Goal: Transaction & Acquisition: Purchase product/service

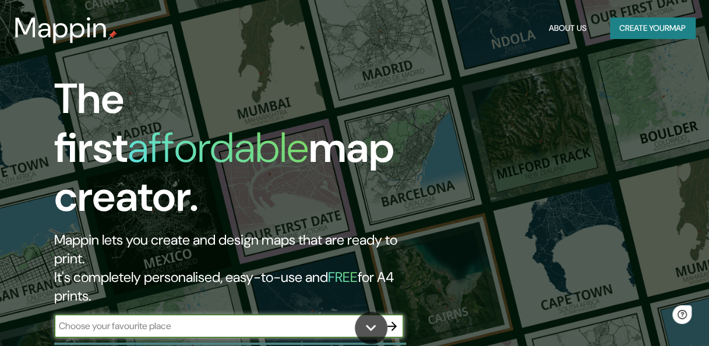
click at [191, 319] on input "text" at bounding box center [217, 325] width 326 height 13
type input "[STREET_ADDRESS]."
click at [390, 319] on icon "button" at bounding box center [392, 326] width 14 height 14
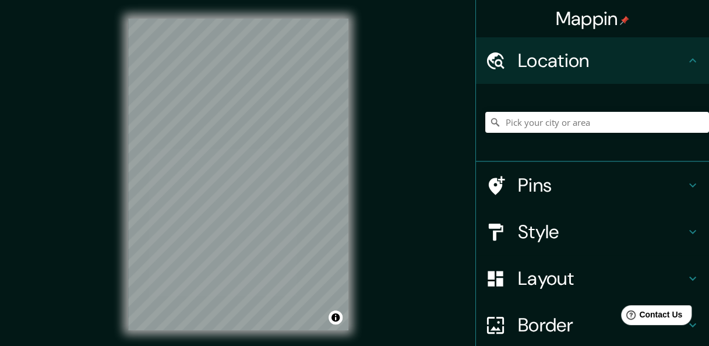
click at [686, 227] on icon at bounding box center [693, 232] width 14 height 14
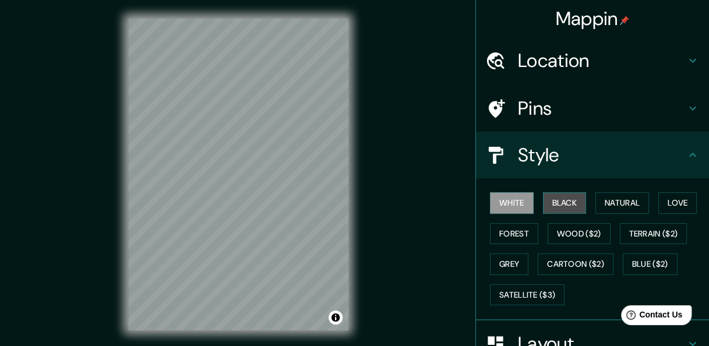
click at [554, 201] on button "Black" at bounding box center [565, 203] width 44 height 22
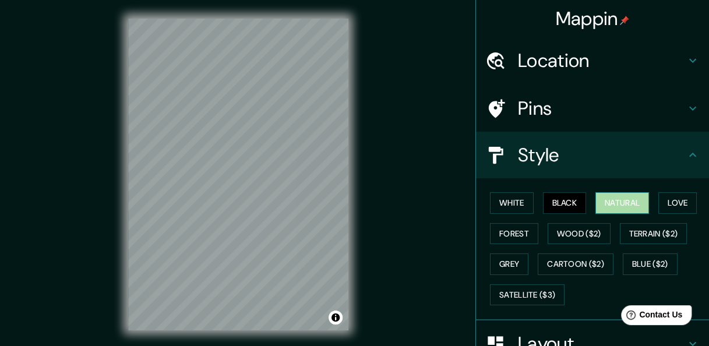
click at [599, 195] on button "Natural" at bounding box center [623, 203] width 54 height 22
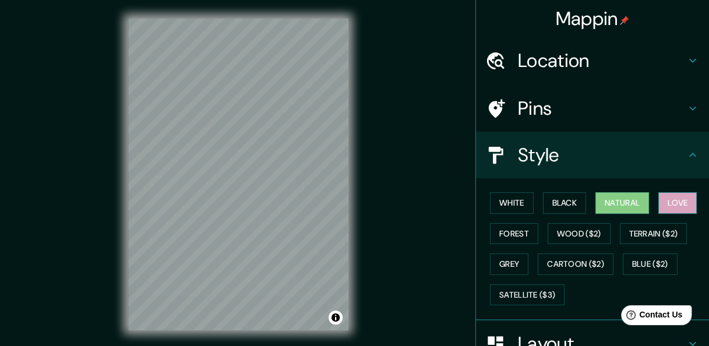
click at [661, 206] on button "Love" at bounding box center [678, 203] width 38 height 22
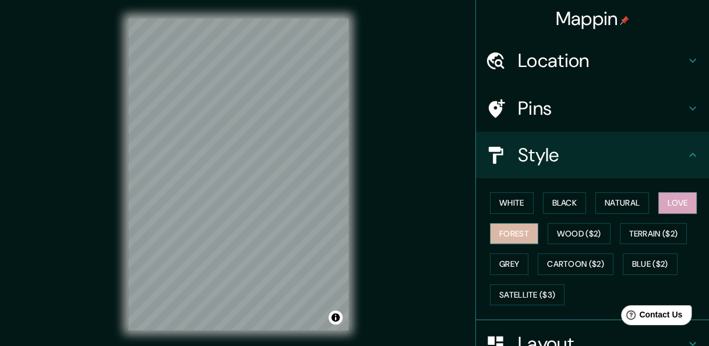
click at [516, 235] on button "Forest" at bounding box center [514, 234] width 48 height 22
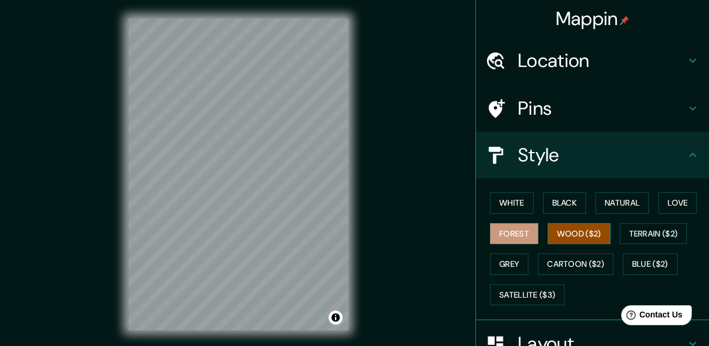
click at [563, 233] on button "Wood ($2)" at bounding box center [579, 234] width 63 height 22
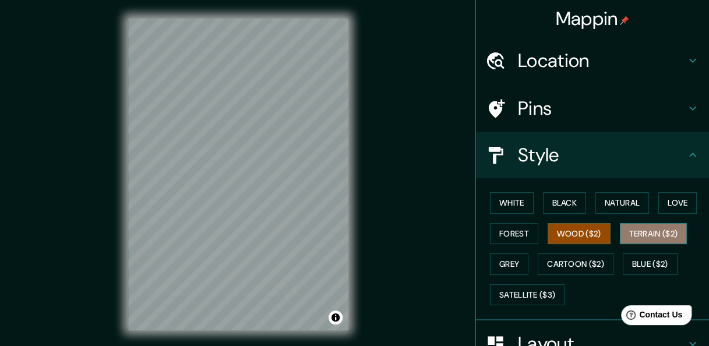
click at [658, 231] on button "Terrain ($2)" at bounding box center [654, 234] width 68 height 22
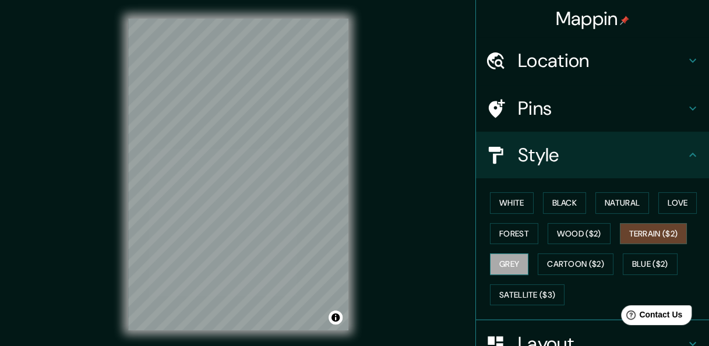
click at [508, 264] on button "Grey" at bounding box center [509, 265] width 38 height 22
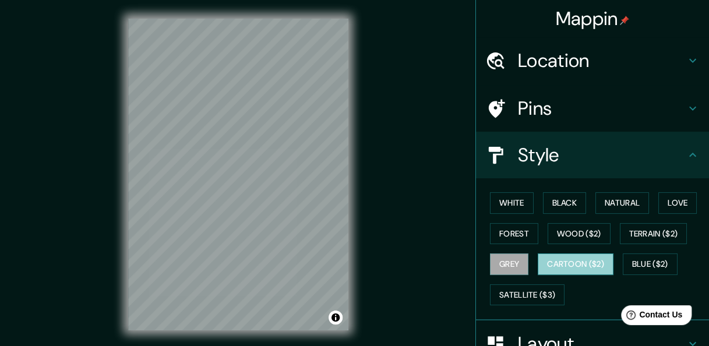
click at [561, 265] on button "Cartoon ($2)" at bounding box center [576, 265] width 76 height 22
click at [606, 53] on h4 "Location" at bounding box center [602, 60] width 168 height 23
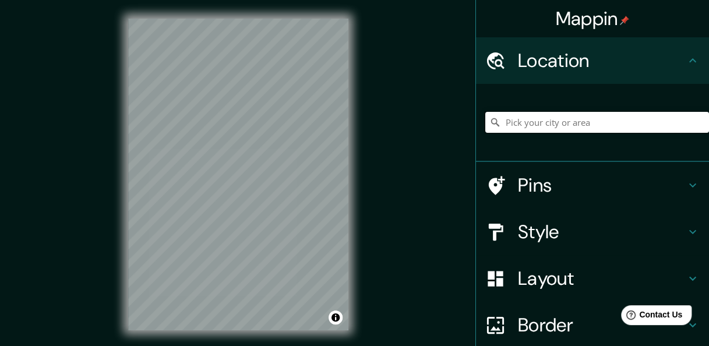
click at [589, 120] on input "Pick your city or area" at bounding box center [598, 122] width 224 height 21
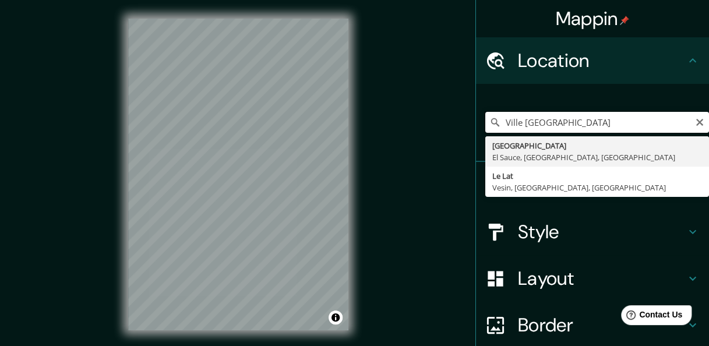
drag, startPoint x: 540, startPoint y: 121, endPoint x: 488, endPoint y: 129, distance: 51.9
click at [488, 129] on input "Ville [GEOGRAPHIC_DATA]" at bounding box center [598, 122] width 224 height 21
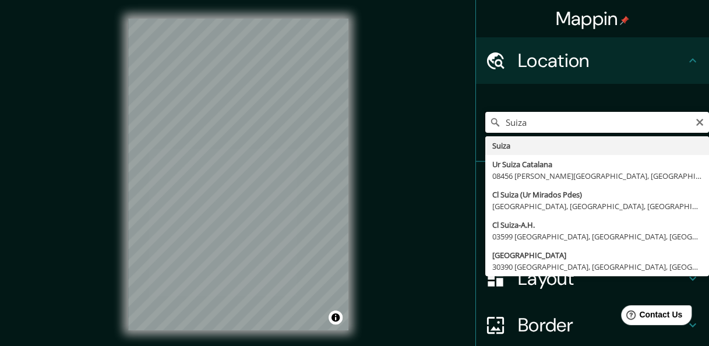
drag, startPoint x: 537, startPoint y: 122, endPoint x: 437, endPoint y: 136, distance: 100.6
click at [437, 136] on div "Mappin Location [GEOGRAPHIC_DATA] [GEOGRAPHIC_DATA] [GEOGRAPHIC_DATA] [GEOGRAPH…" at bounding box center [354, 184] width 709 height 368
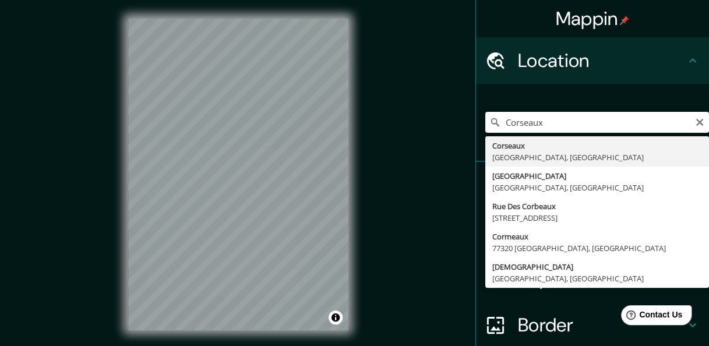
type input "Corseaux, [GEOGRAPHIC_DATA], [GEOGRAPHIC_DATA]"
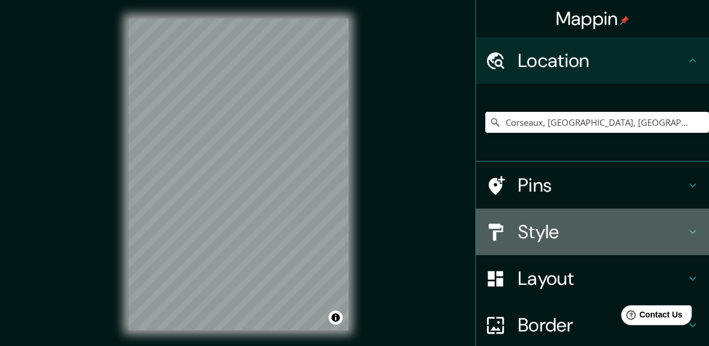
click at [535, 231] on h4 "Style" at bounding box center [602, 231] width 168 height 23
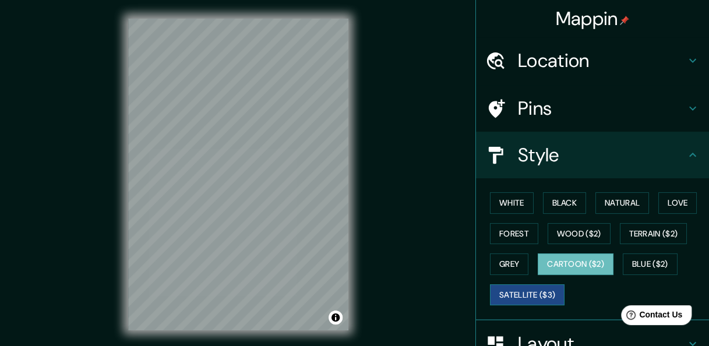
click at [527, 290] on button "Satellite ($3)" at bounding box center [527, 295] width 75 height 22
click at [365, 146] on div "© Mapbox © OpenStreetMap Improve this map © Maxar" at bounding box center [239, 174] width 258 height 349
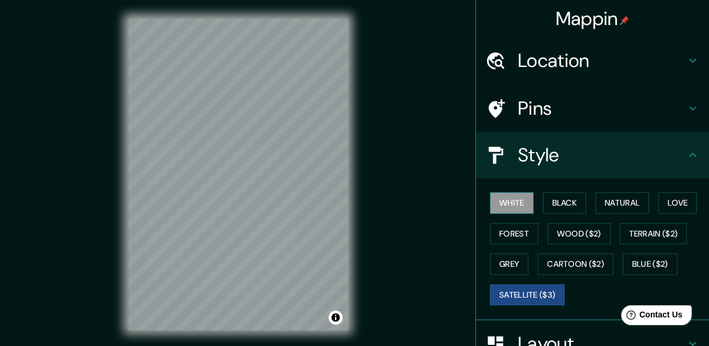
click at [520, 200] on button "White" at bounding box center [512, 203] width 44 height 22
click at [561, 205] on button "Black" at bounding box center [565, 203] width 44 height 22
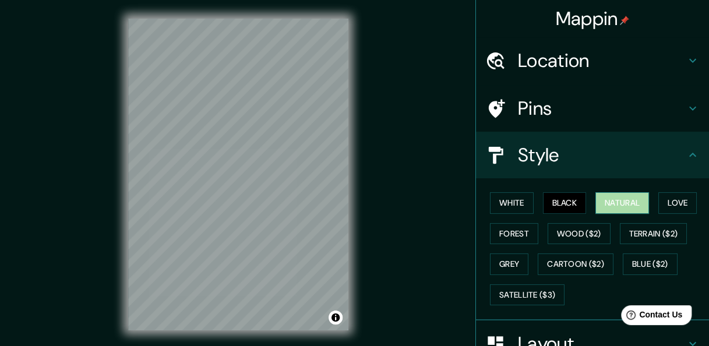
click at [602, 201] on button "Natural" at bounding box center [623, 203] width 54 height 22
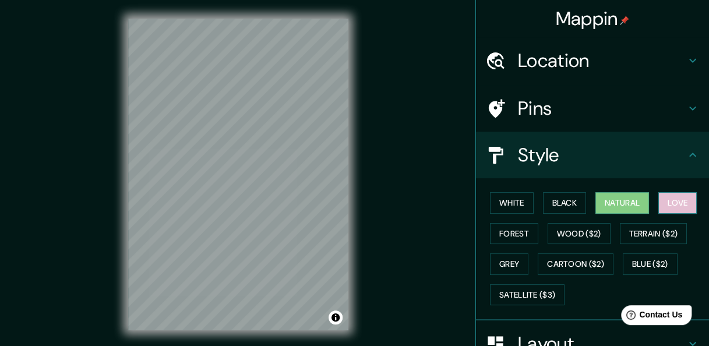
click at [663, 204] on button "Love" at bounding box center [678, 203] width 38 height 22
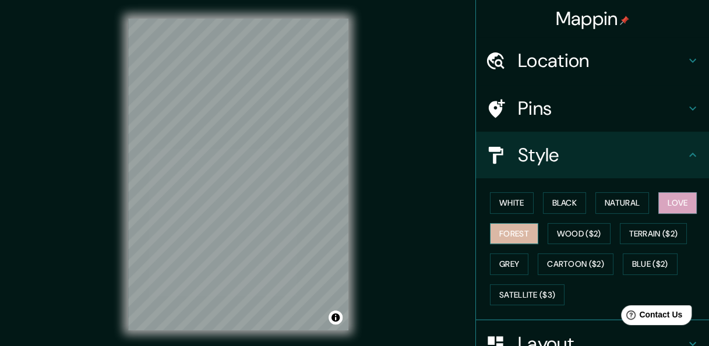
click at [513, 237] on button "Forest" at bounding box center [514, 234] width 48 height 22
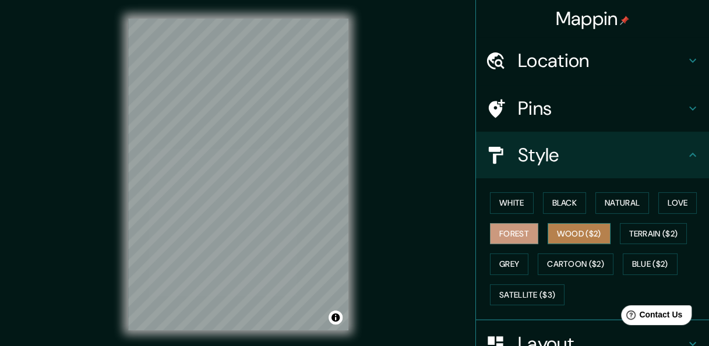
click at [572, 231] on button "Wood ($2)" at bounding box center [579, 234] width 63 height 22
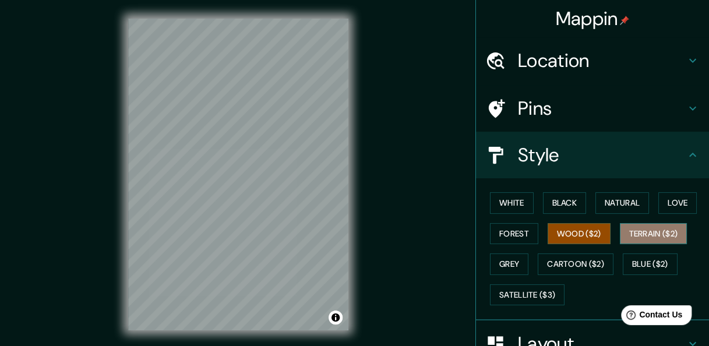
click at [657, 232] on button "Terrain ($2)" at bounding box center [654, 234] width 68 height 22
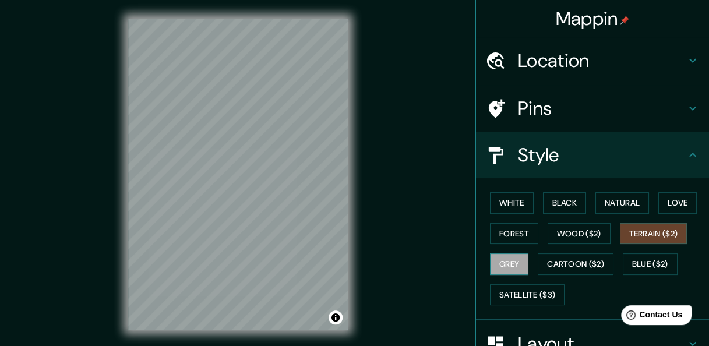
click at [508, 261] on button "Grey" at bounding box center [509, 265] width 38 height 22
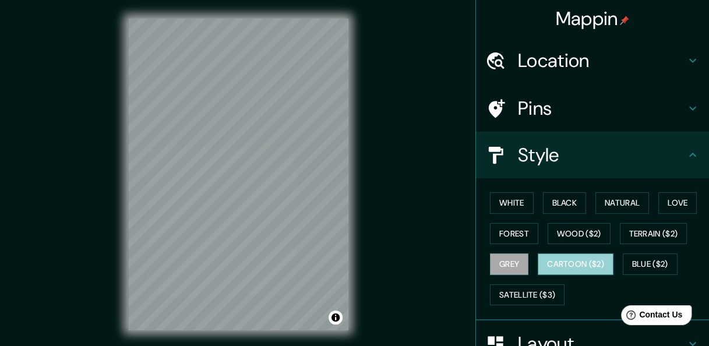
click at [584, 267] on button "Cartoon ($2)" at bounding box center [576, 265] width 76 height 22
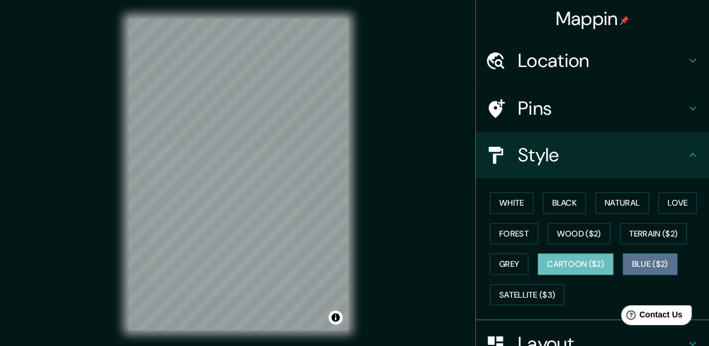
click at [646, 263] on button "Blue ($2)" at bounding box center [650, 265] width 55 height 22
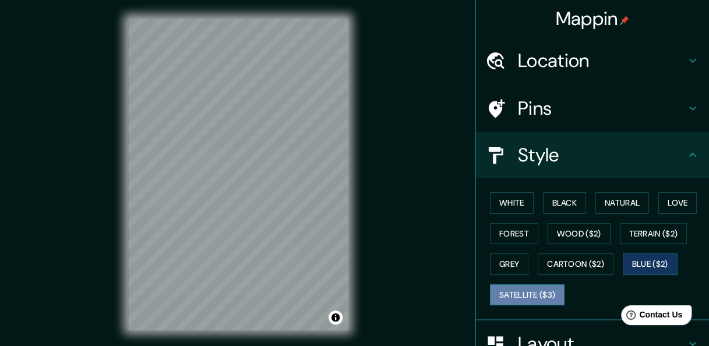
click at [521, 291] on button "Satellite ($3)" at bounding box center [527, 295] width 75 height 22
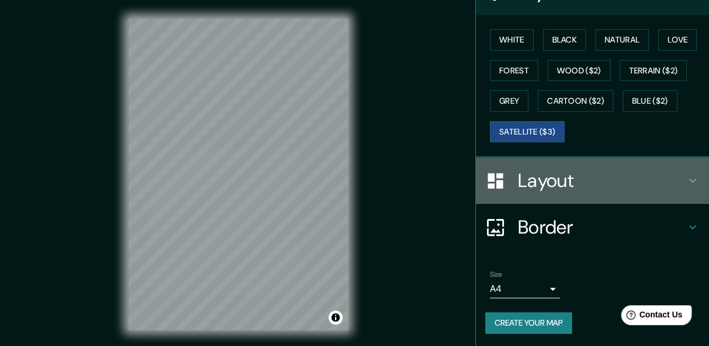
click at [630, 182] on h4 "Layout" at bounding box center [602, 180] width 168 height 23
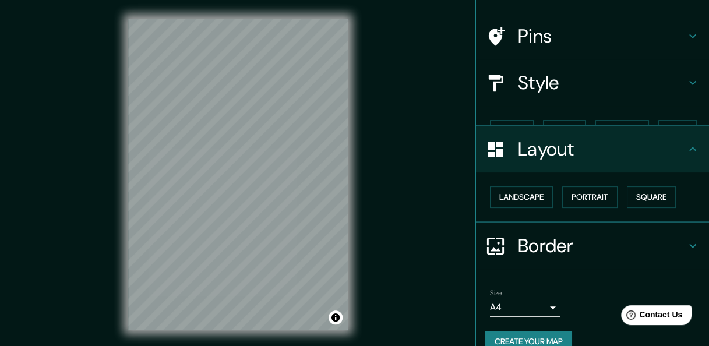
scroll to position [72, 0]
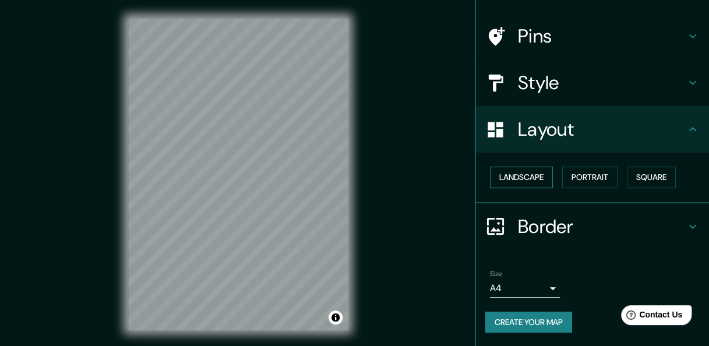
click at [535, 178] on button "Landscape" at bounding box center [521, 178] width 63 height 22
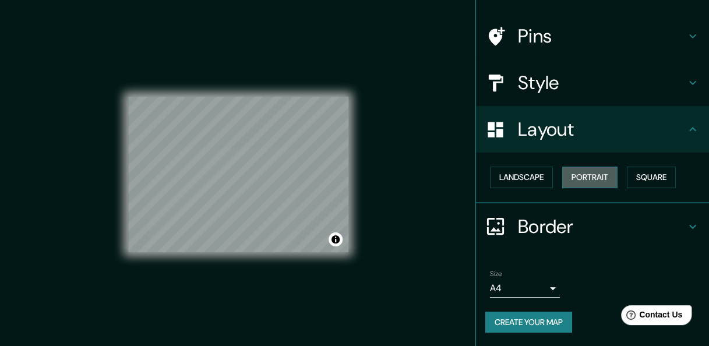
click at [583, 181] on button "Portrait" at bounding box center [589, 178] width 55 height 22
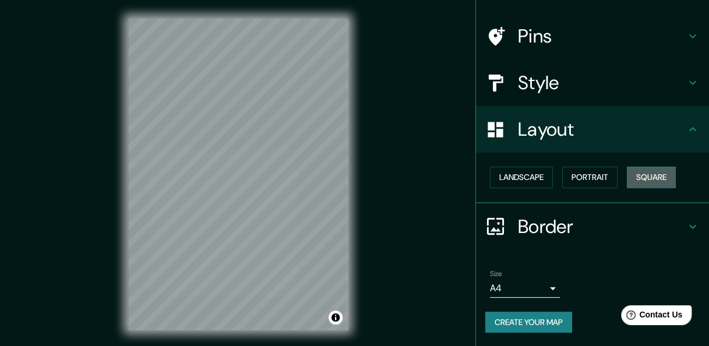
click at [640, 177] on button "Square" at bounding box center [651, 178] width 49 height 22
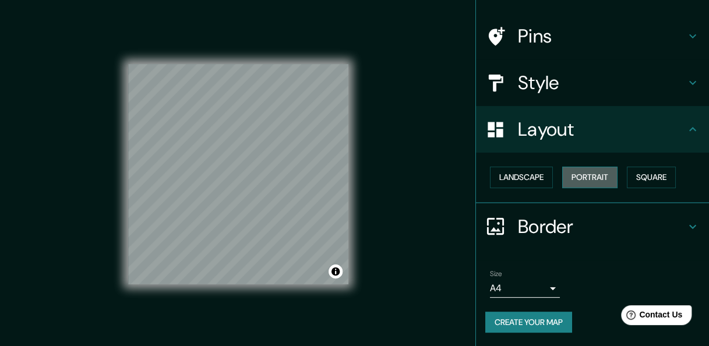
click at [594, 182] on button "Portrait" at bounding box center [589, 178] width 55 height 22
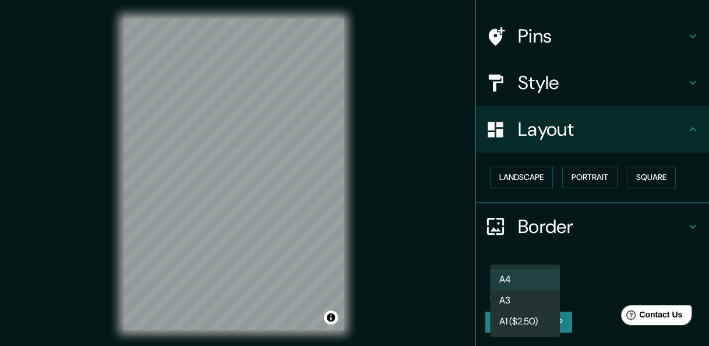
click at [548, 290] on body "Mappin Location [GEOGRAPHIC_DATA], [GEOGRAPHIC_DATA], [GEOGRAPHIC_DATA] Pins St…" at bounding box center [354, 173] width 709 height 346
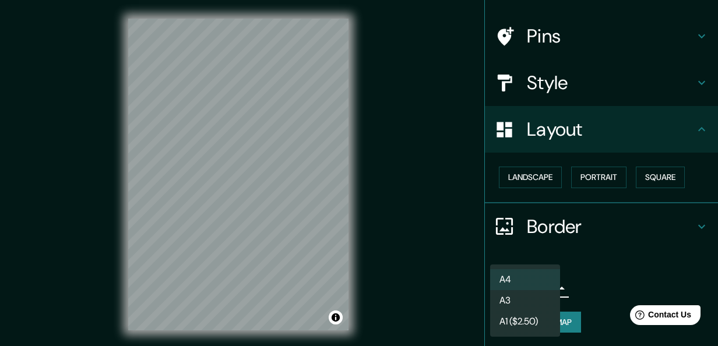
click at [595, 251] on div at bounding box center [359, 173] width 718 height 346
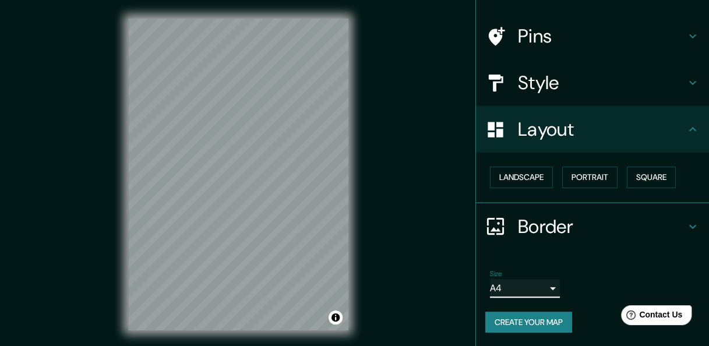
scroll to position [21, 0]
